Goal: Obtain resource: Download file/media

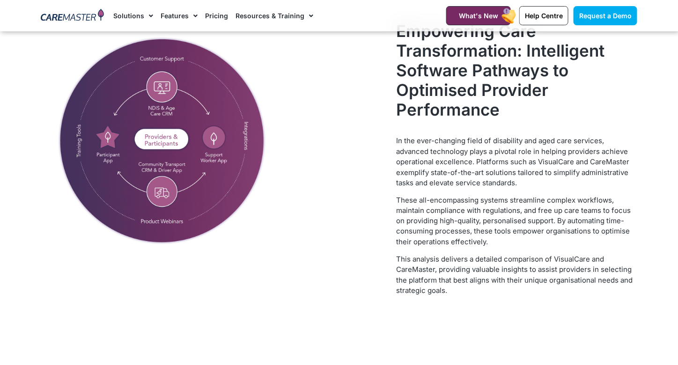
scroll to position [140, 0]
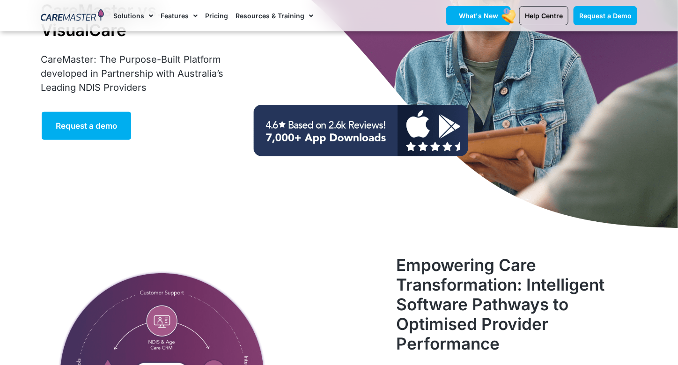
click at [479, 13] on span "What's New" at bounding box center [478, 16] width 39 height 8
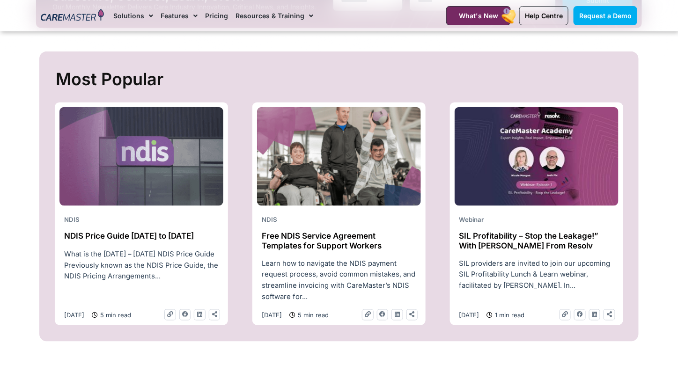
scroll to position [328, 0]
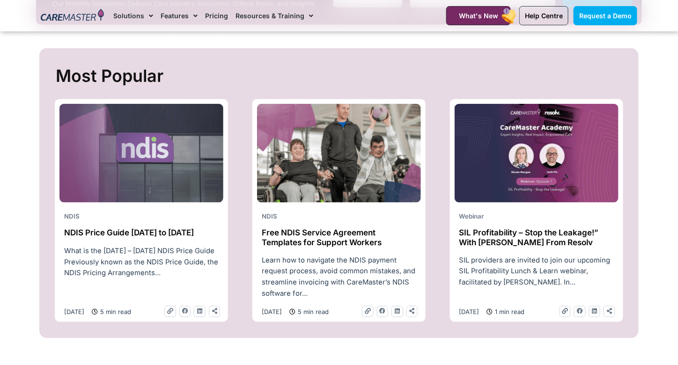
click at [346, 191] on img at bounding box center [339, 153] width 164 height 99
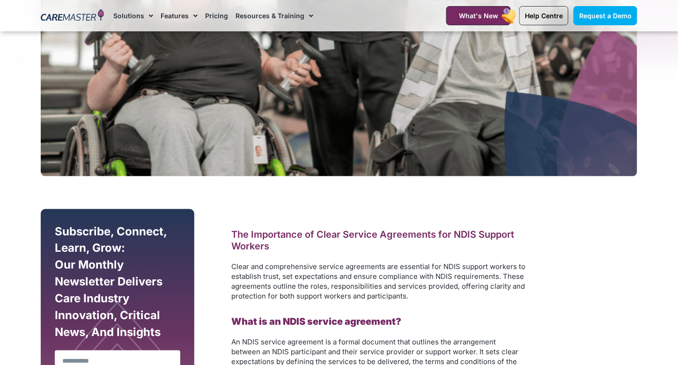
scroll to position [468, 0]
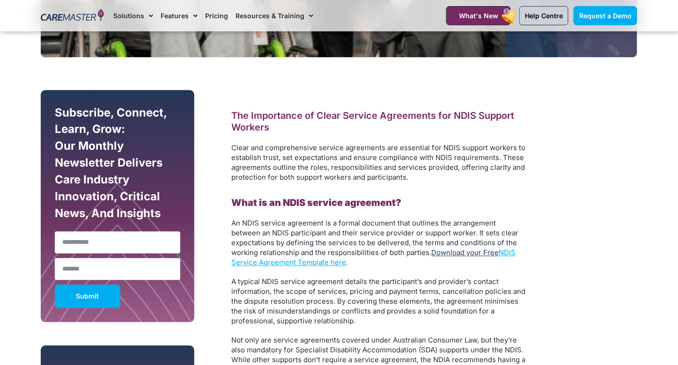
click at [452, 252] on link "Download your Free" at bounding box center [465, 253] width 67 height 9
